Goal: Communication & Community: Ask a question

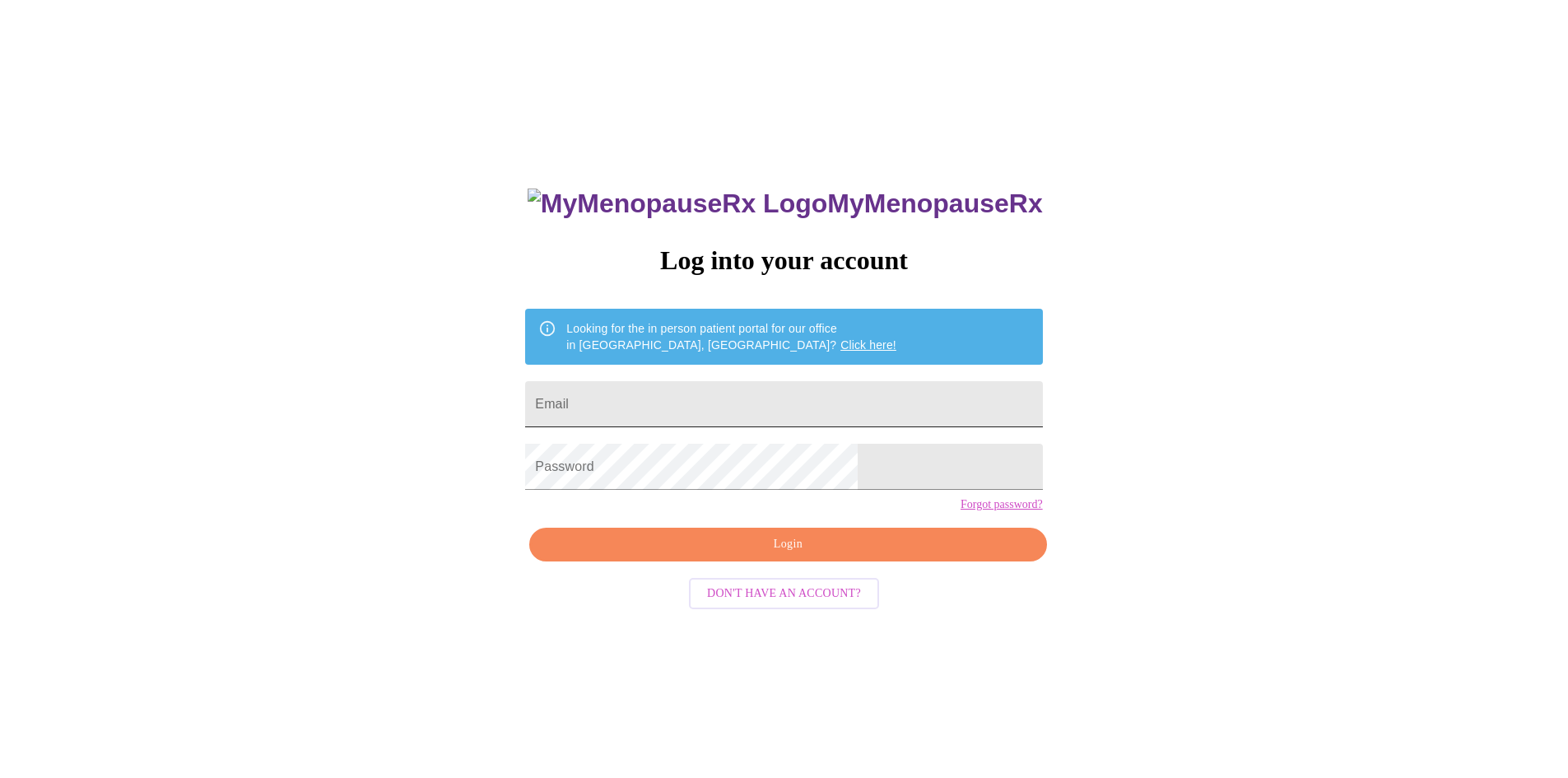
click at [928, 394] on input "Email" at bounding box center [784, 403] width 517 height 46
type input "amber.moon03@gmail.com"
click at [809, 555] on span "Login" at bounding box center [788, 544] width 479 height 21
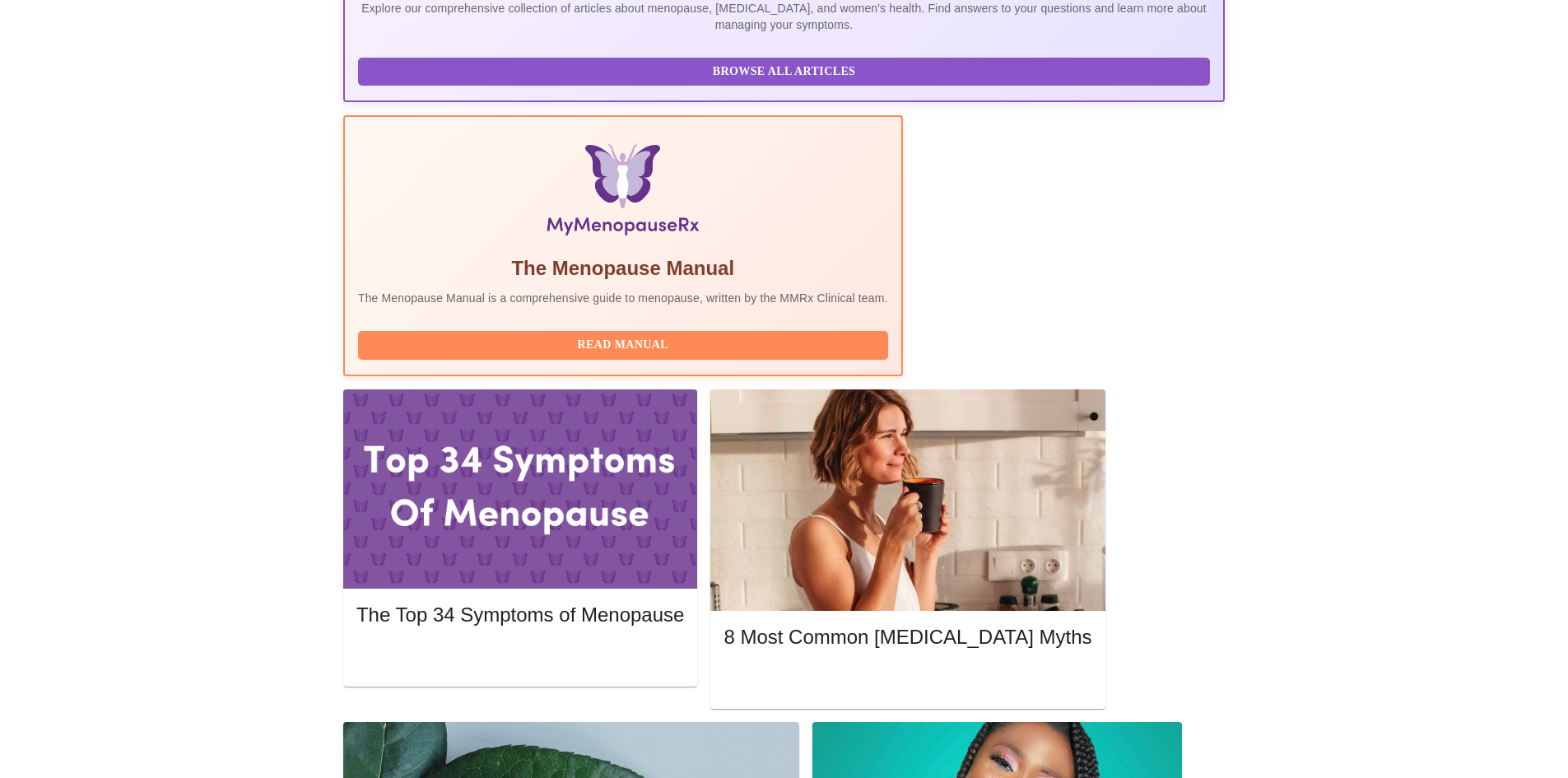
scroll to position [493, 0]
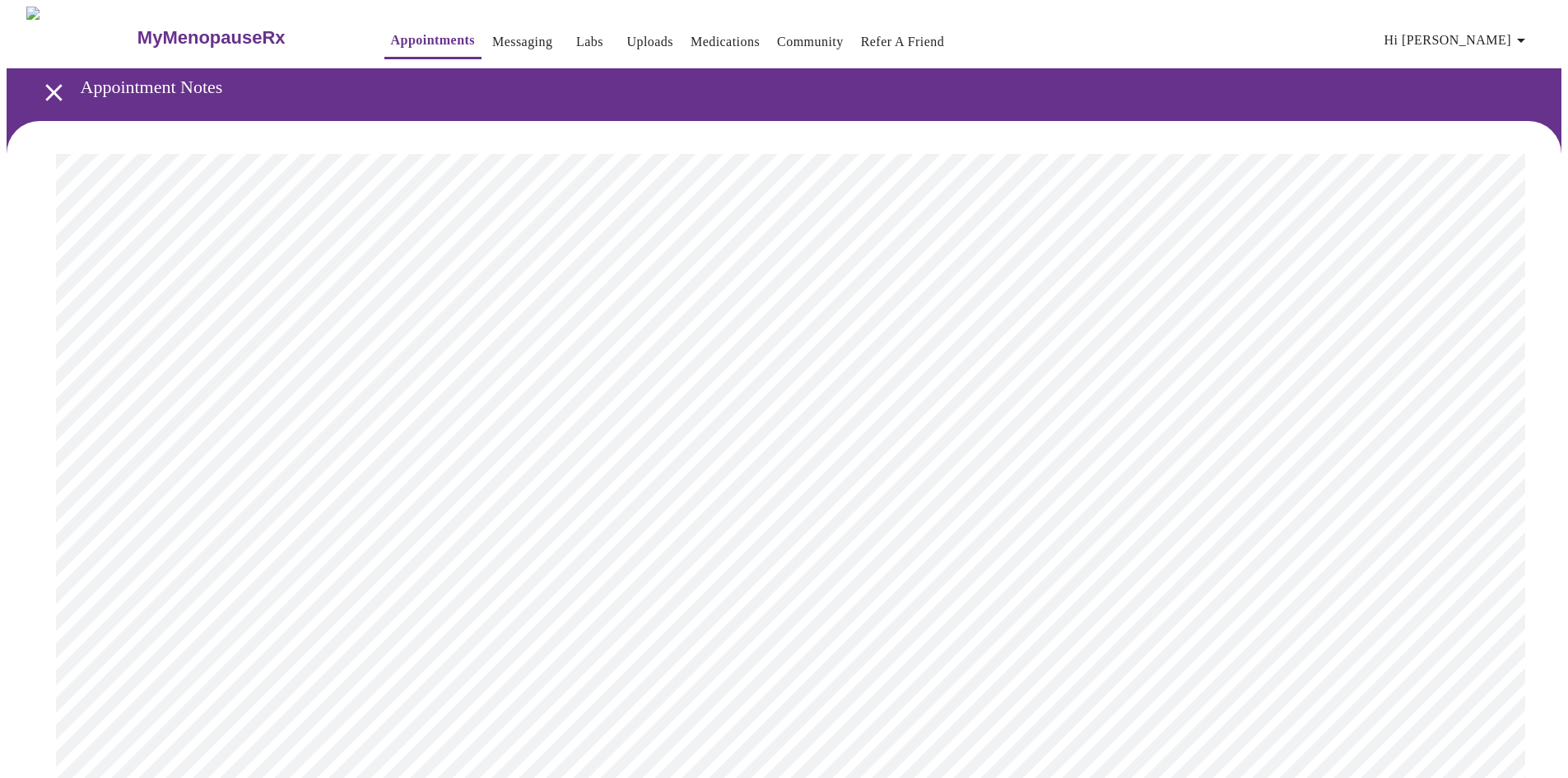
click at [46, 84] on icon "open drawer" at bounding box center [53, 92] width 16 height 16
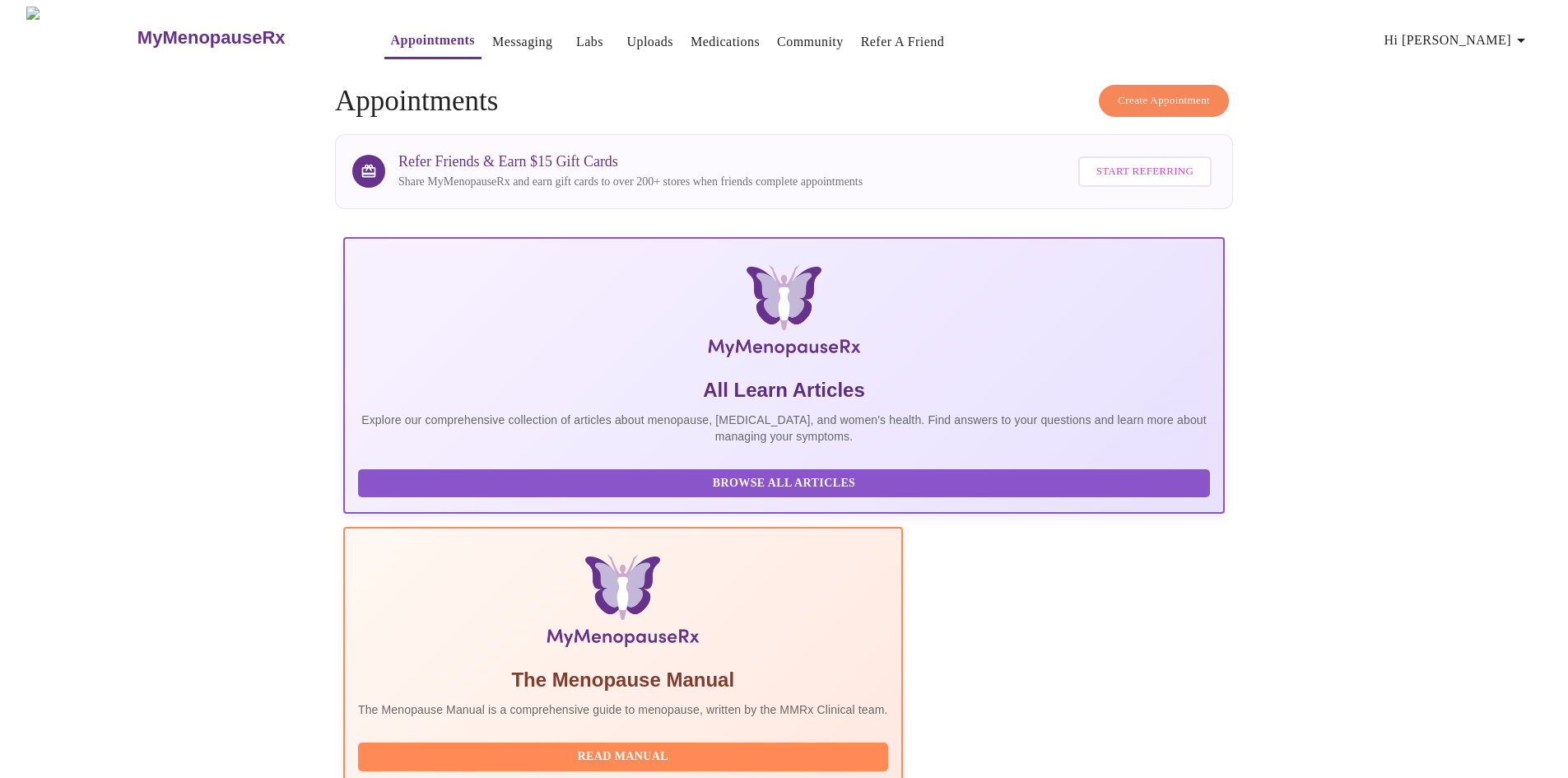
click at [493, 37] on link "Messaging" at bounding box center [522, 42] width 60 height 23
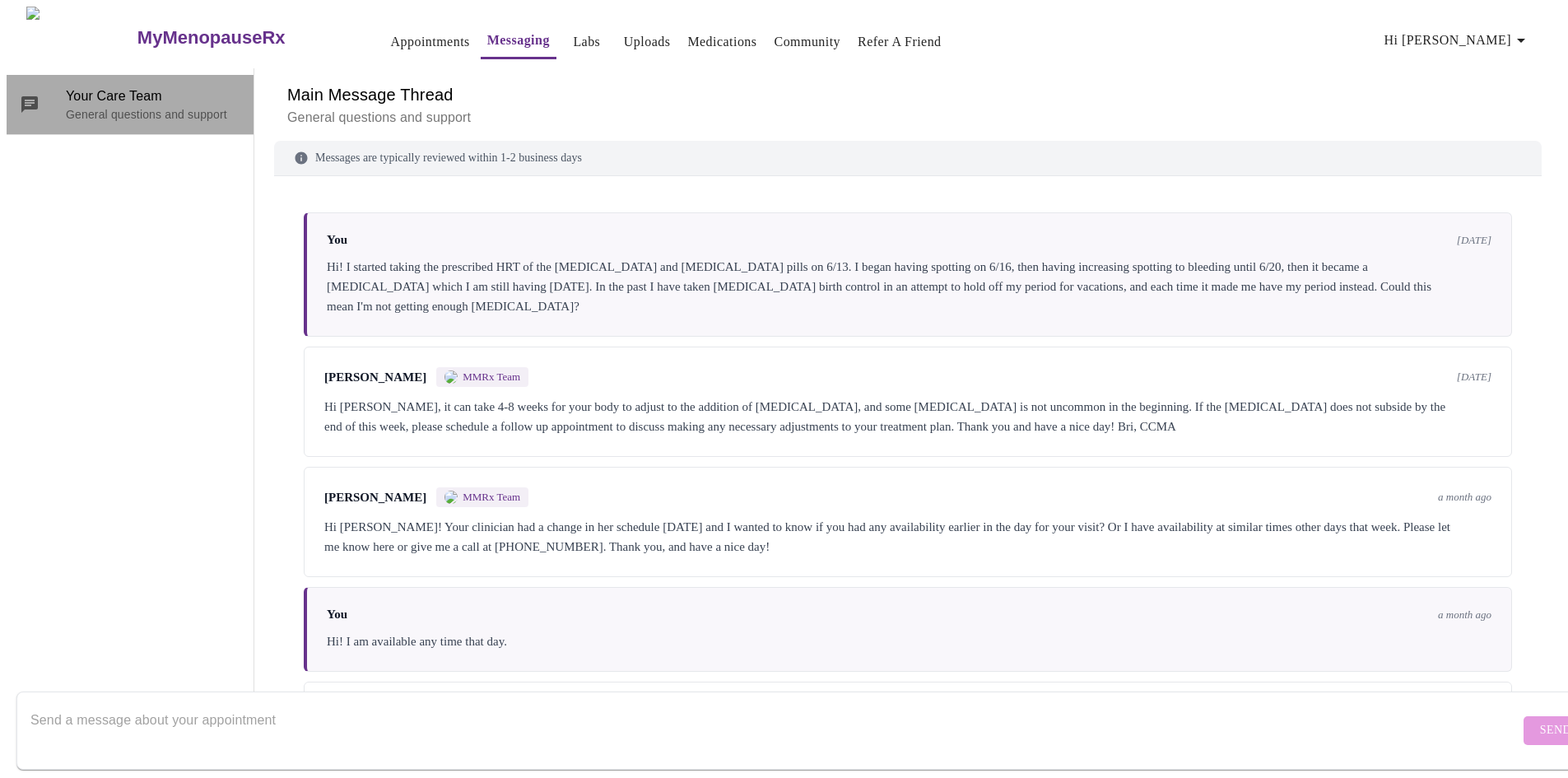
click at [139, 99] on span "Your Care Team" at bounding box center [153, 96] width 175 height 20
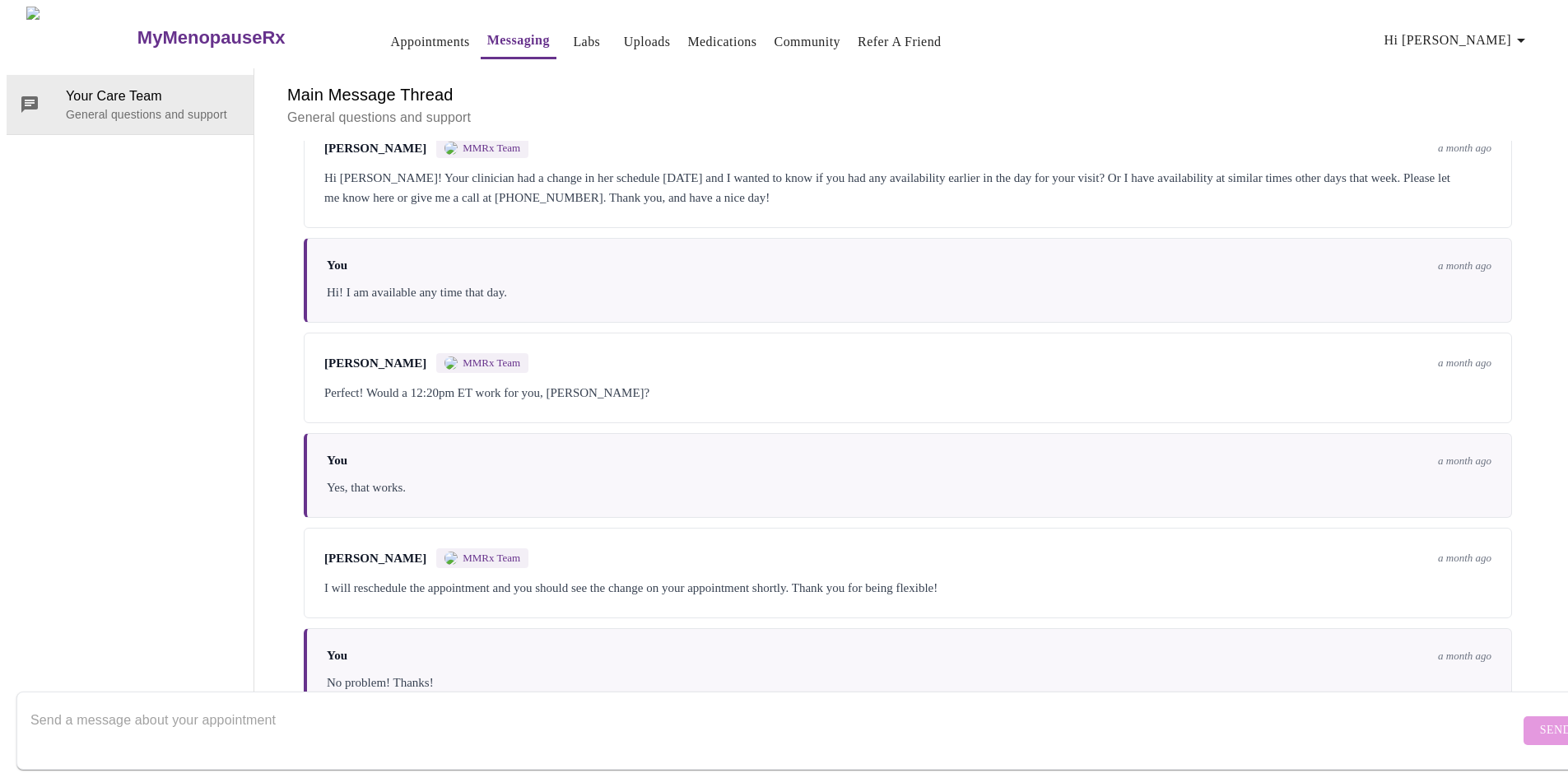
scroll to position [62, 0]
click at [270, 703] on textarea "Send a message about your appointment" at bounding box center [775, 729] width 1489 height 52
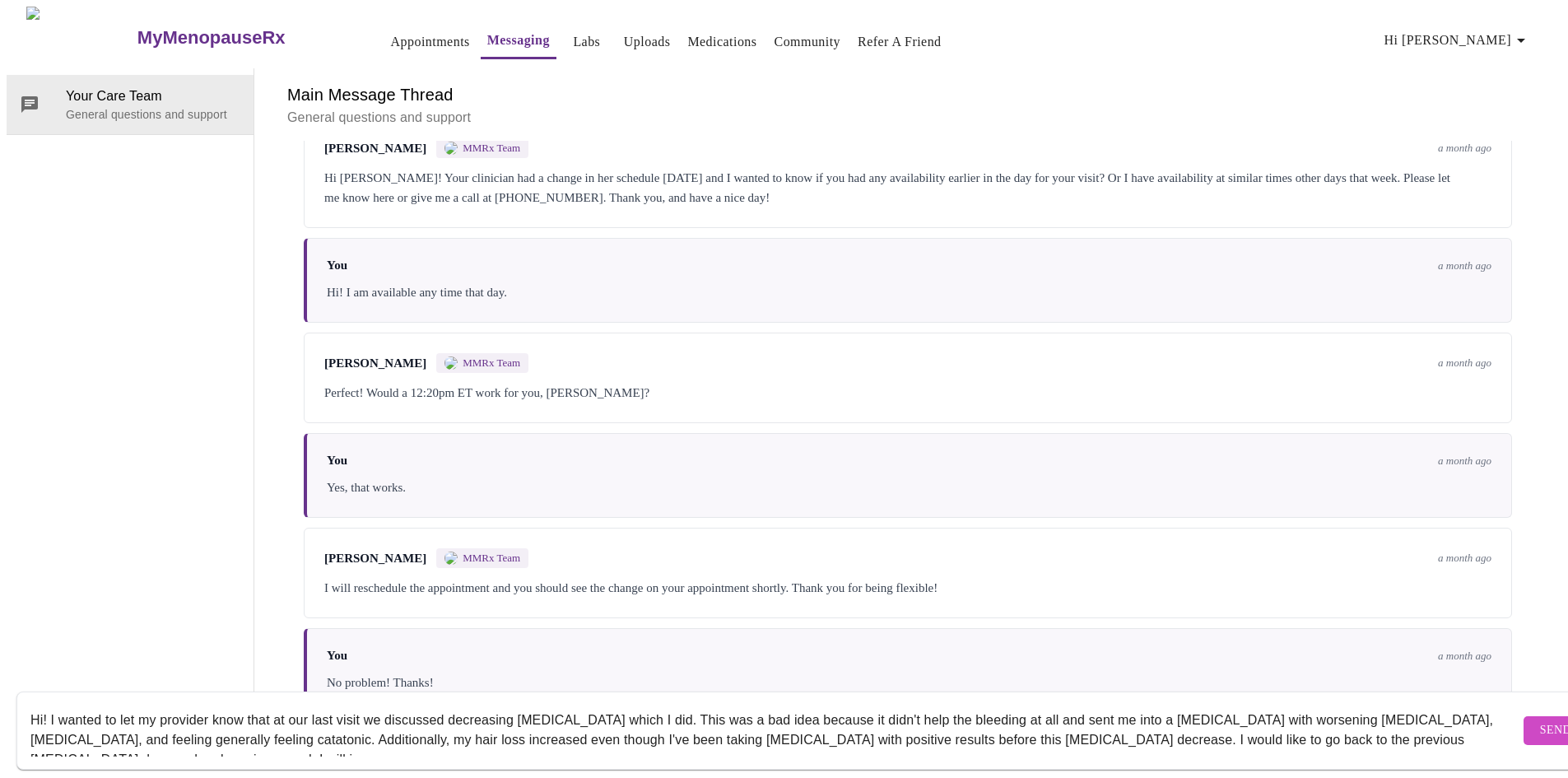
scroll to position [11, 0]
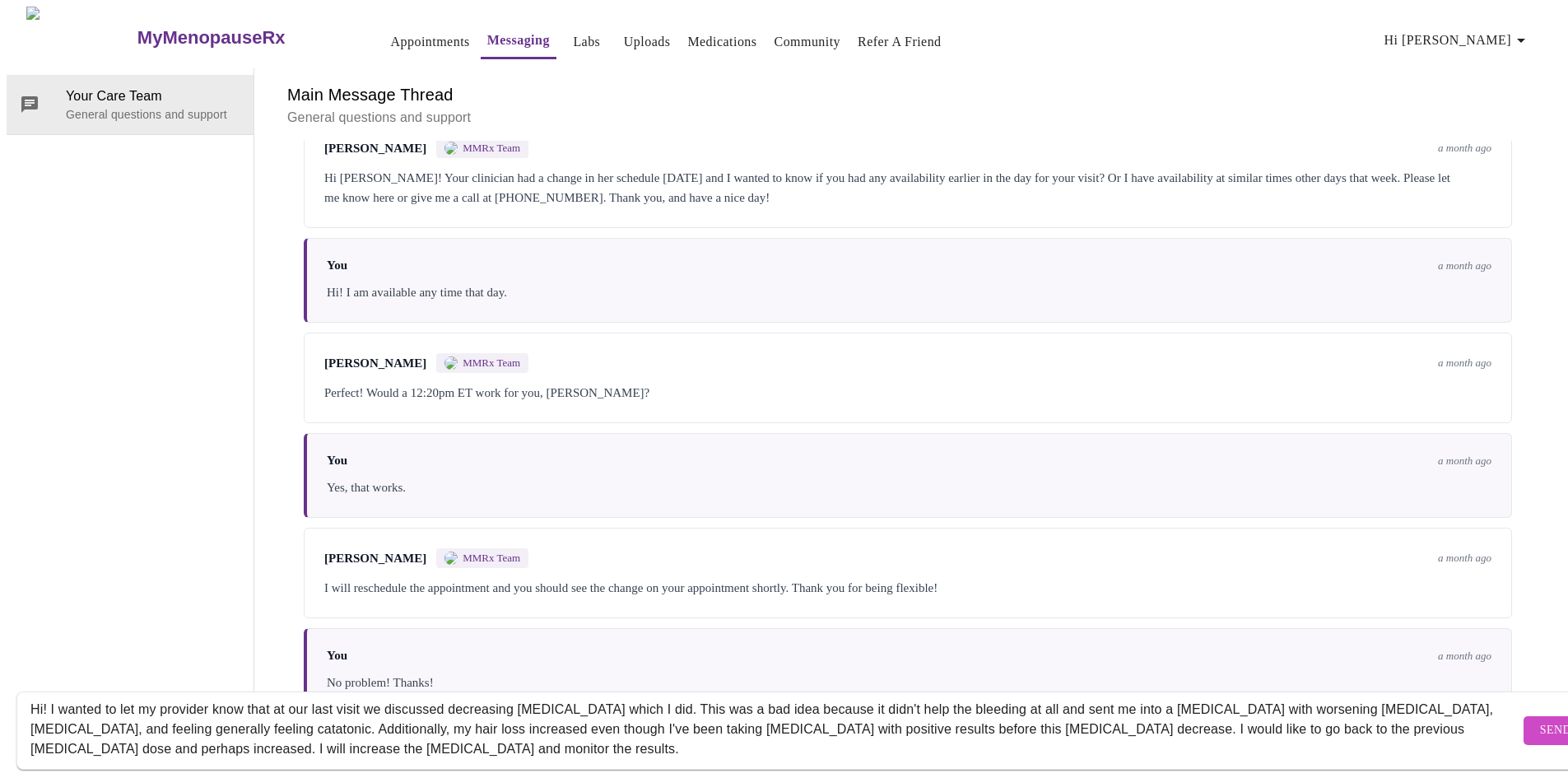
type textarea "Hi! I wanted to let my provider know that at our last visit we discussed decrea…"
click at [1540, 720] on span "Send" at bounding box center [1555, 730] width 32 height 21
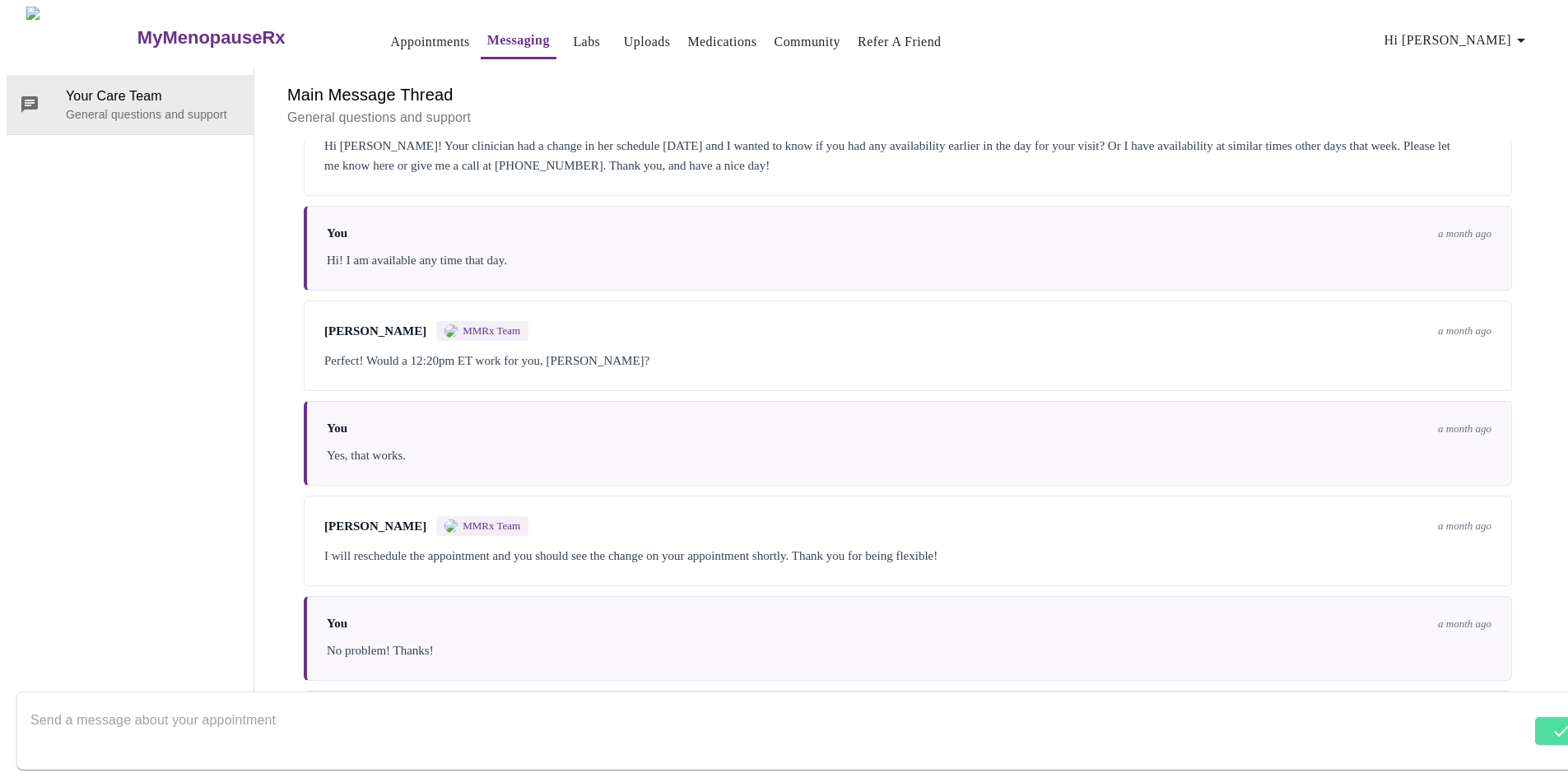
scroll to position [520, 0]
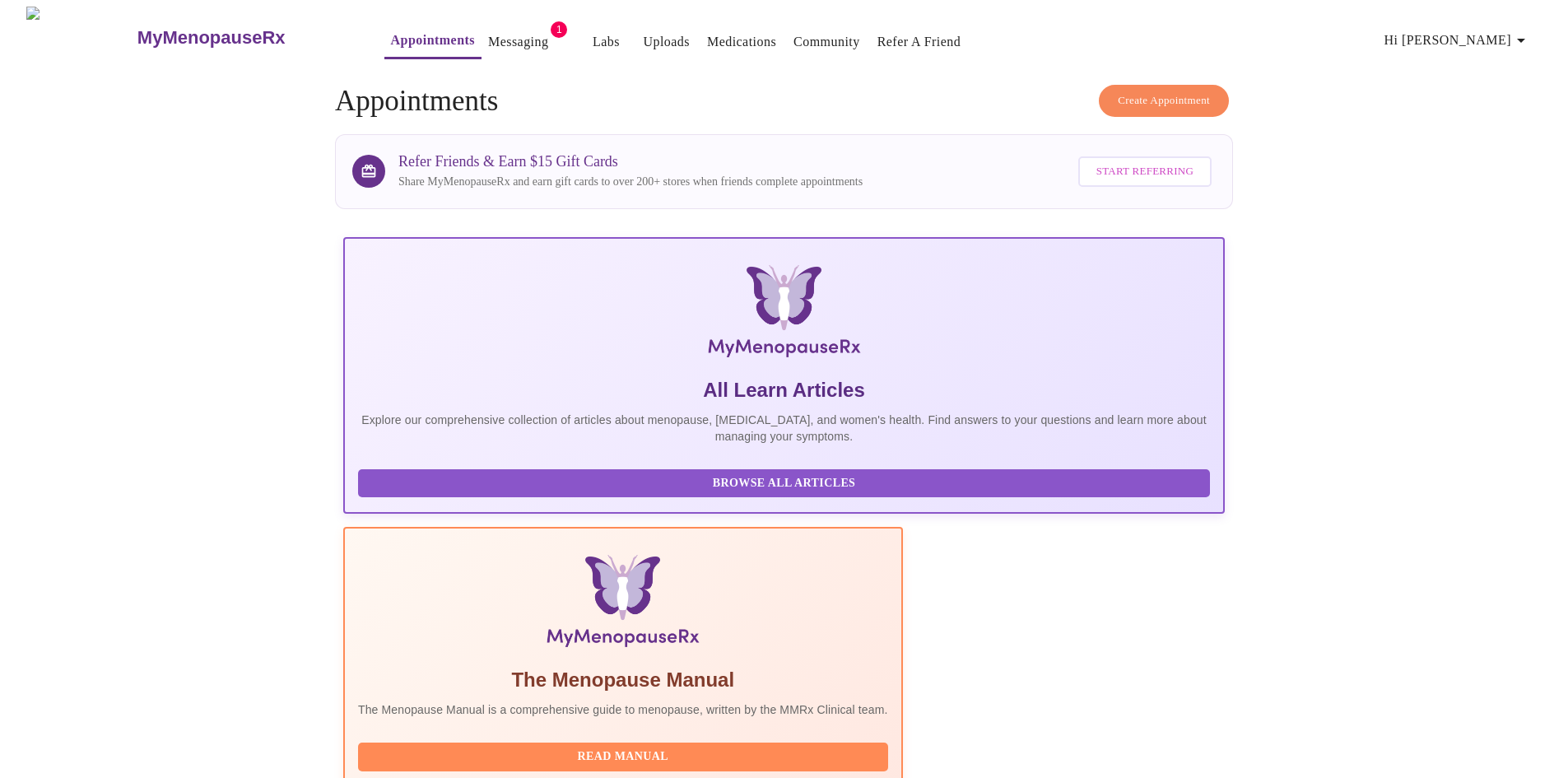
click at [488, 33] on link "Messaging" at bounding box center [518, 42] width 60 height 23
